Goal: Check status

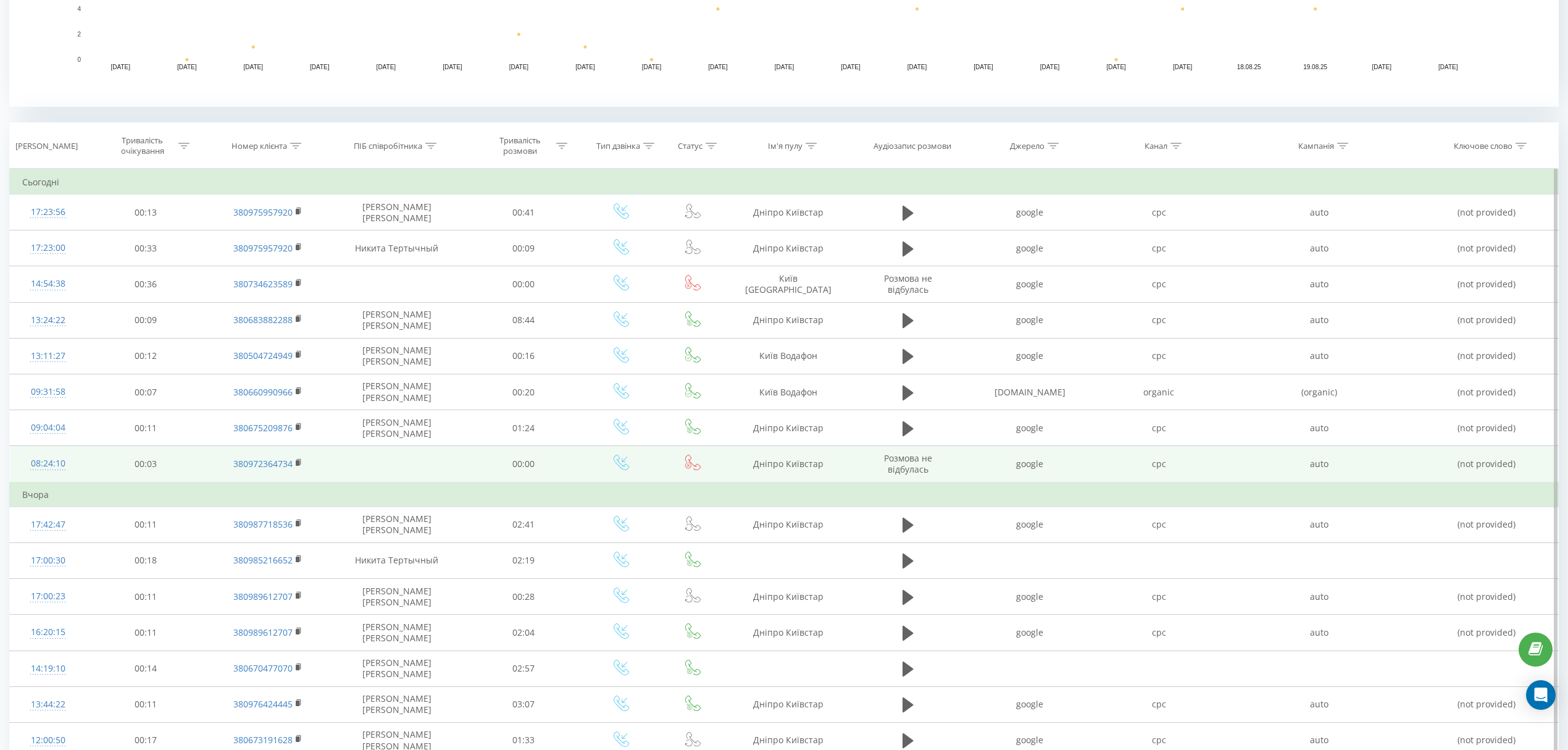
scroll to position [411, 0]
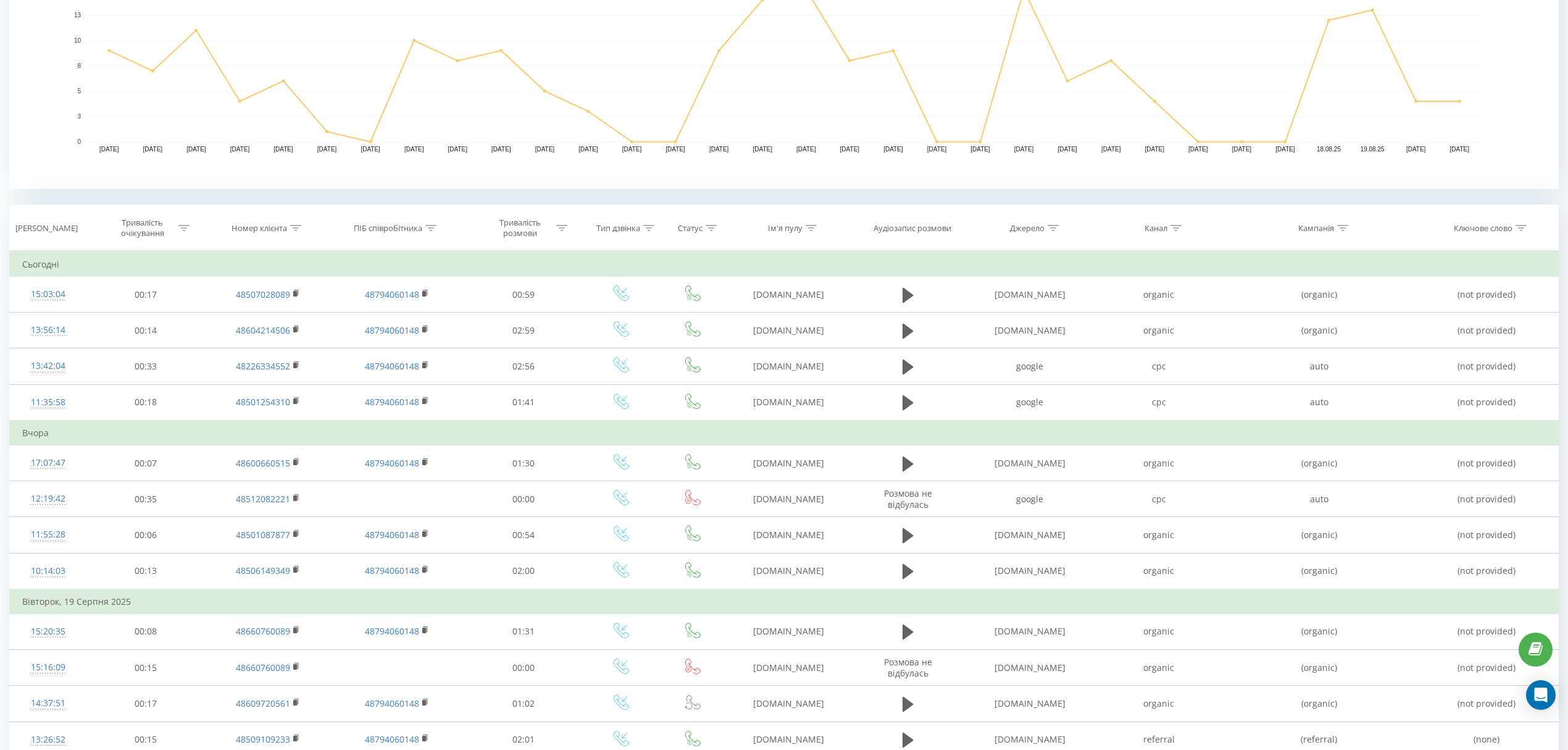
scroll to position [329, 0]
